Goal: Task Accomplishment & Management: Manage account settings

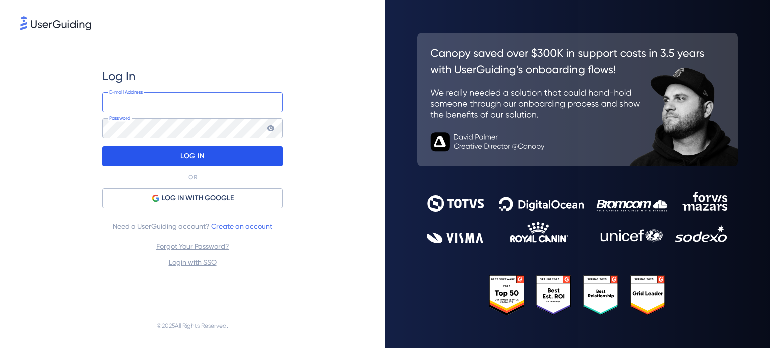
type input "[EMAIL_ADDRESS][PERSON_NAME][DOMAIN_NAME]"
click at [190, 158] on p "LOG IN" at bounding box center [192, 156] width 24 height 16
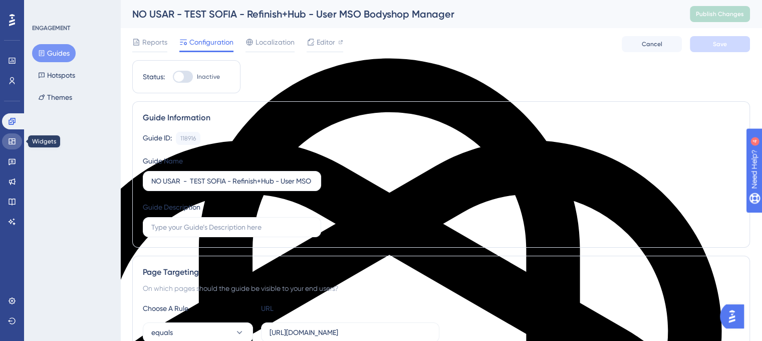
click at [8, 140] on link at bounding box center [12, 141] width 20 height 16
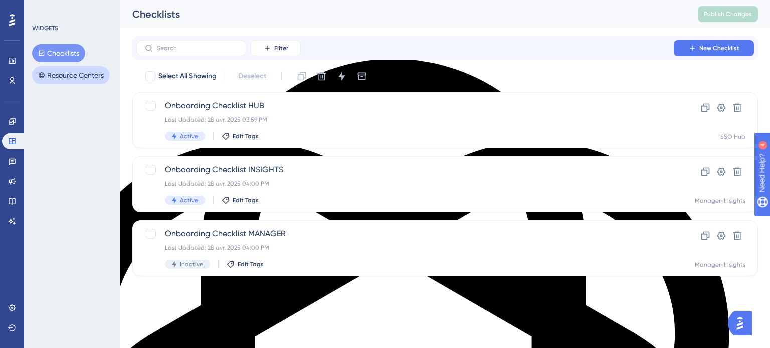
click at [88, 78] on button "Resource Centers" at bounding box center [71, 75] width 78 height 18
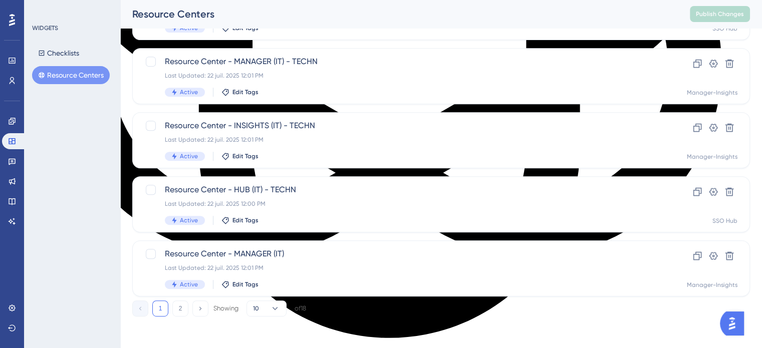
scroll to position [429, 0]
click at [181, 308] on button "2" at bounding box center [180, 309] width 16 height 16
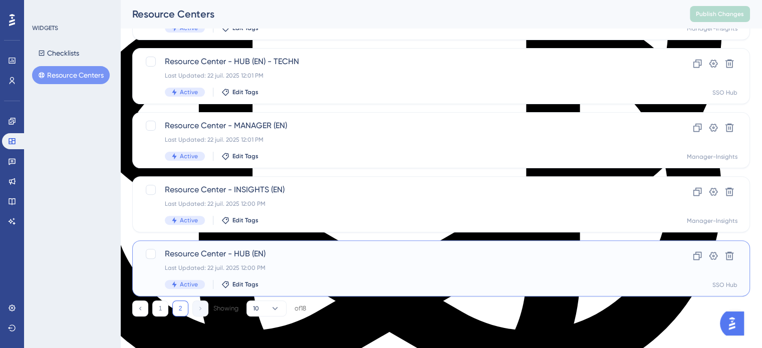
click at [264, 254] on span "Resource Center - HUB (EN)" at bounding box center [401, 254] width 473 height 12
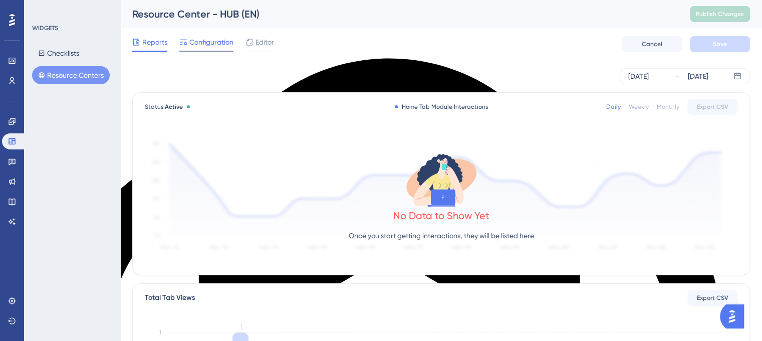
click at [199, 40] on span "Configuration" at bounding box center [211, 42] width 44 height 12
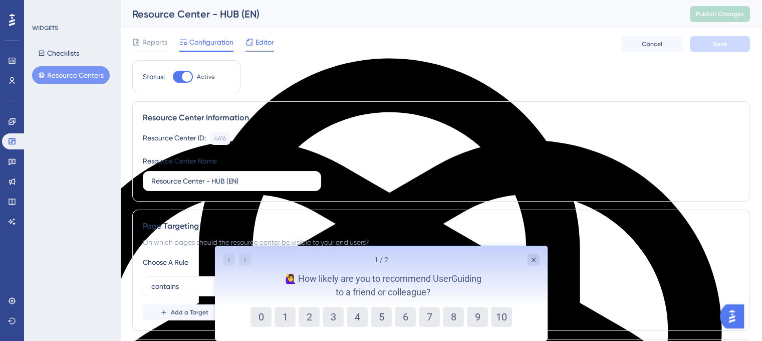
click at [256, 38] on span "Editor" at bounding box center [265, 42] width 19 height 12
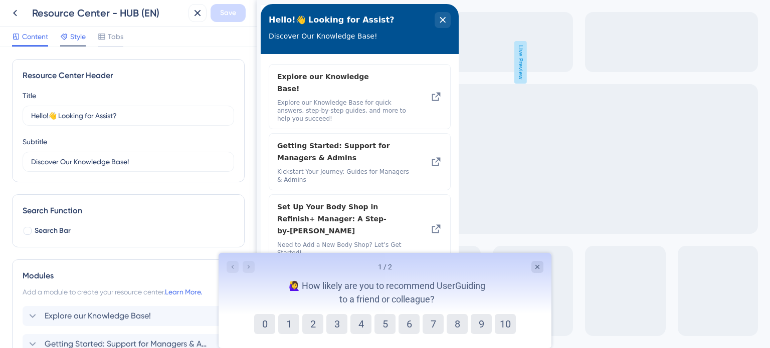
click at [76, 38] on span "Style" at bounding box center [78, 37] width 16 height 12
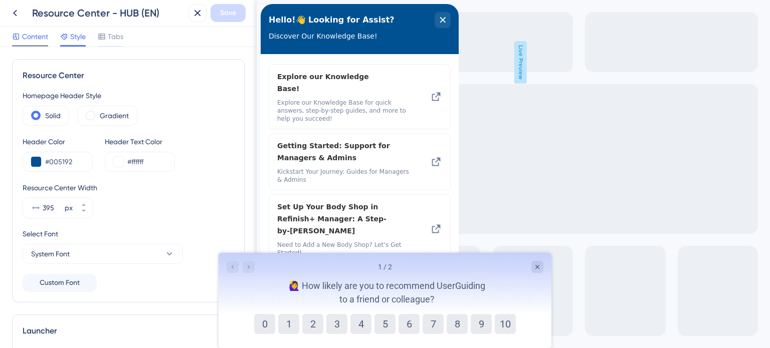
click at [26, 36] on span "Content" at bounding box center [35, 37] width 26 height 12
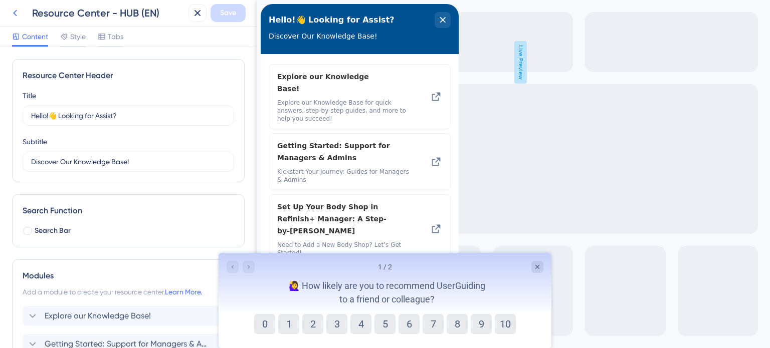
click at [14, 14] on icon at bounding box center [15, 13] width 12 height 12
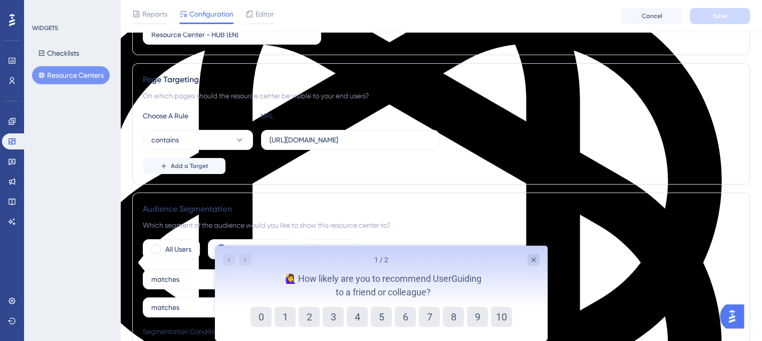
scroll to position [201, 0]
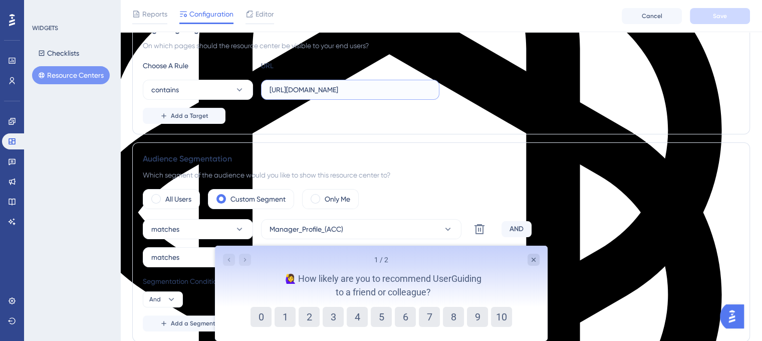
click at [387, 90] on input "[URL][DOMAIN_NAME]" at bounding box center [350, 89] width 161 height 11
paste input "na"
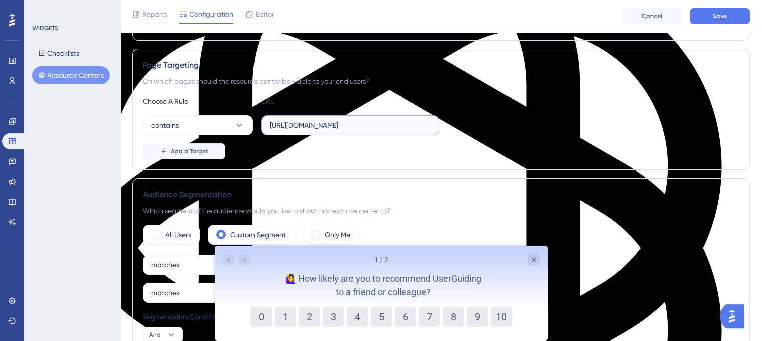
scroll to position [122, 0]
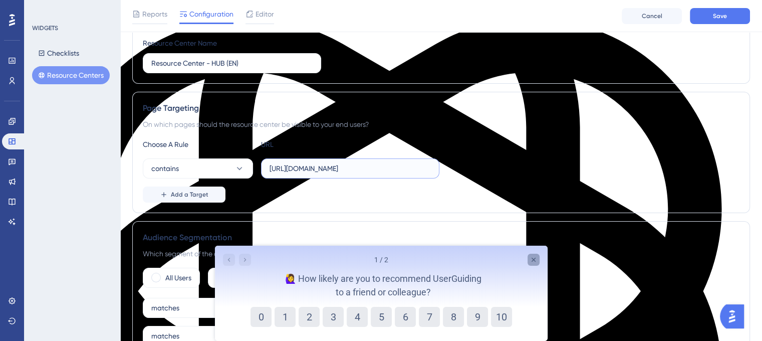
type input "[URL][DOMAIN_NAME]"
click at [533, 262] on icon "Close survey" at bounding box center [533, 260] width 8 height 8
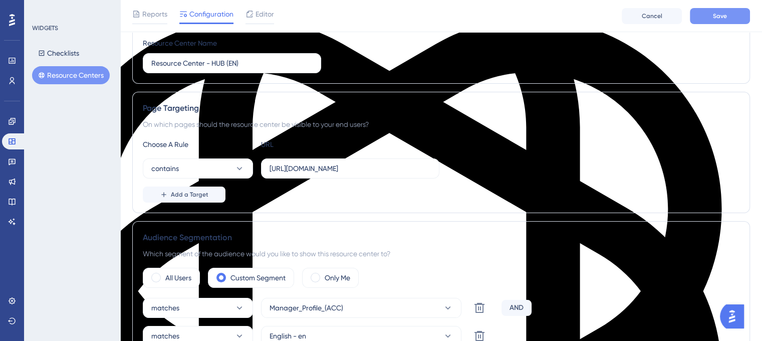
click at [718, 15] on span "Save" at bounding box center [720, 16] width 14 height 8
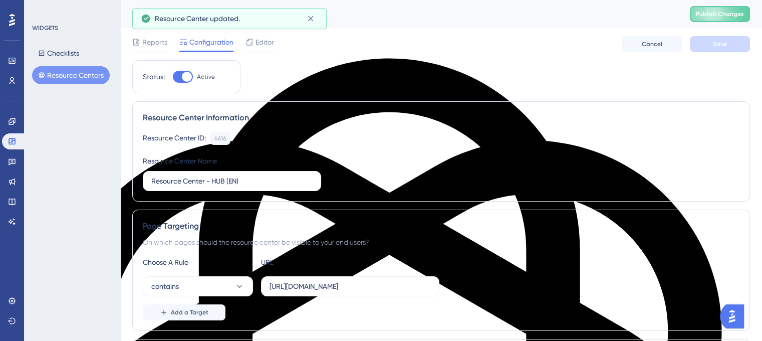
scroll to position [0, 0]
click at [696, 10] on div "Resource Center - HUB (EN) Publish Changes" at bounding box center [441, 14] width 642 height 28
click at [702, 13] on button "Publish Changes" at bounding box center [720, 14] width 60 height 16
